Goal: Navigation & Orientation: Find specific page/section

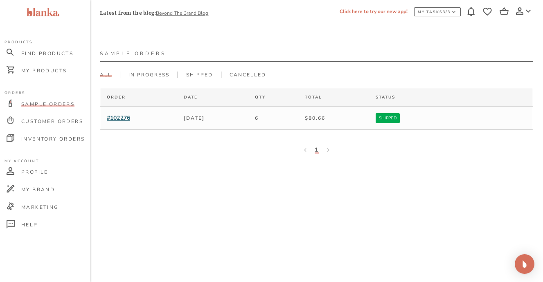
scroll to position [6, 0]
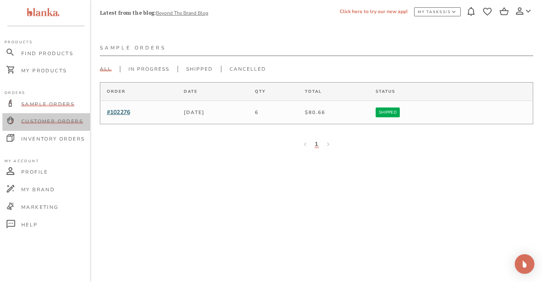
click at [55, 125] on div "Customer Orders" at bounding box center [45, 122] width 87 height 18
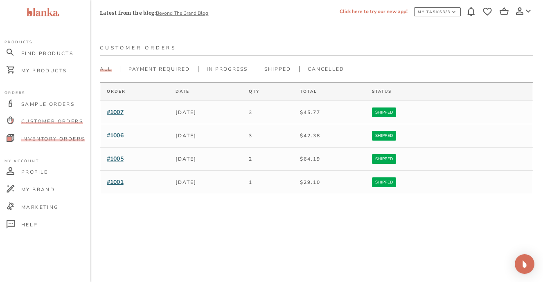
click at [54, 139] on span "Inventory Orders" at bounding box center [52, 139] width 63 height 7
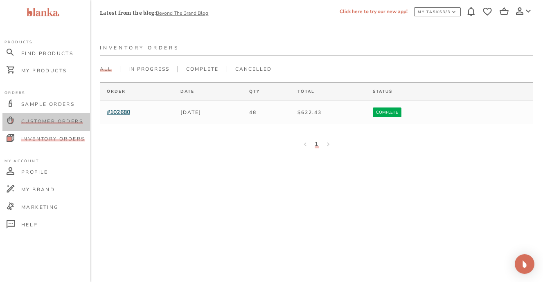
click at [56, 121] on span "Customer Orders" at bounding box center [52, 121] width 62 height 7
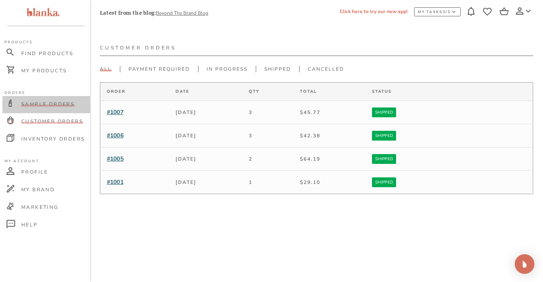
click at [61, 107] on div "Sample Orders" at bounding box center [45, 105] width 87 height 18
